Goal: Navigation & Orientation: Find specific page/section

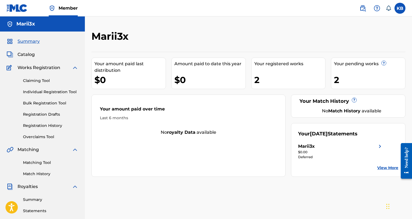
click at [29, 56] on span "Catalog" at bounding box center [26, 54] width 17 height 7
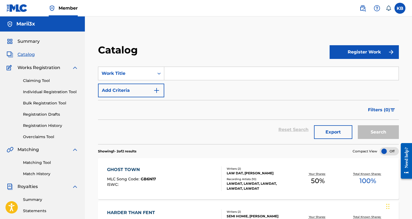
click at [23, 40] on span "Summary" at bounding box center [29, 41] width 22 height 7
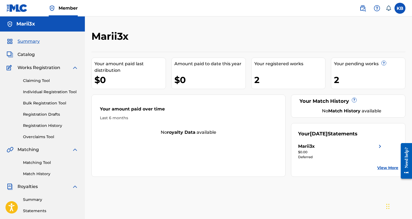
click at [40, 93] on link "Individual Registration Tool" at bounding box center [50, 92] width 55 height 6
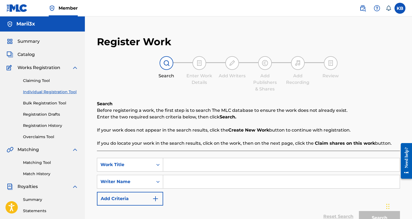
click at [45, 102] on link "Bulk Registration Tool" at bounding box center [50, 103] width 55 height 6
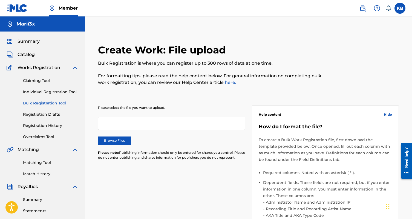
click at [46, 113] on link "Registration Drafts" at bounding box center [50, 115] width 55 height 6
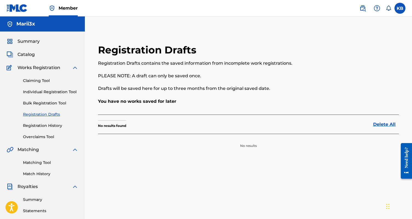
click at [46, 129] on div "Claiming Tool Individual Registration Tool Bulk Registration Tool Registration …" at bounding box center [43, 105] width 72 height 69
click at [46, 128] on link "Registration History" at bounding box center [50, 126] width 55 height 6
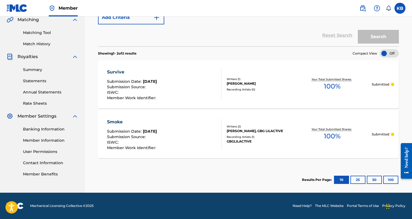
scroll to position [130, 0]
